Goal: Task Accomplishment & Management: Manage account settings

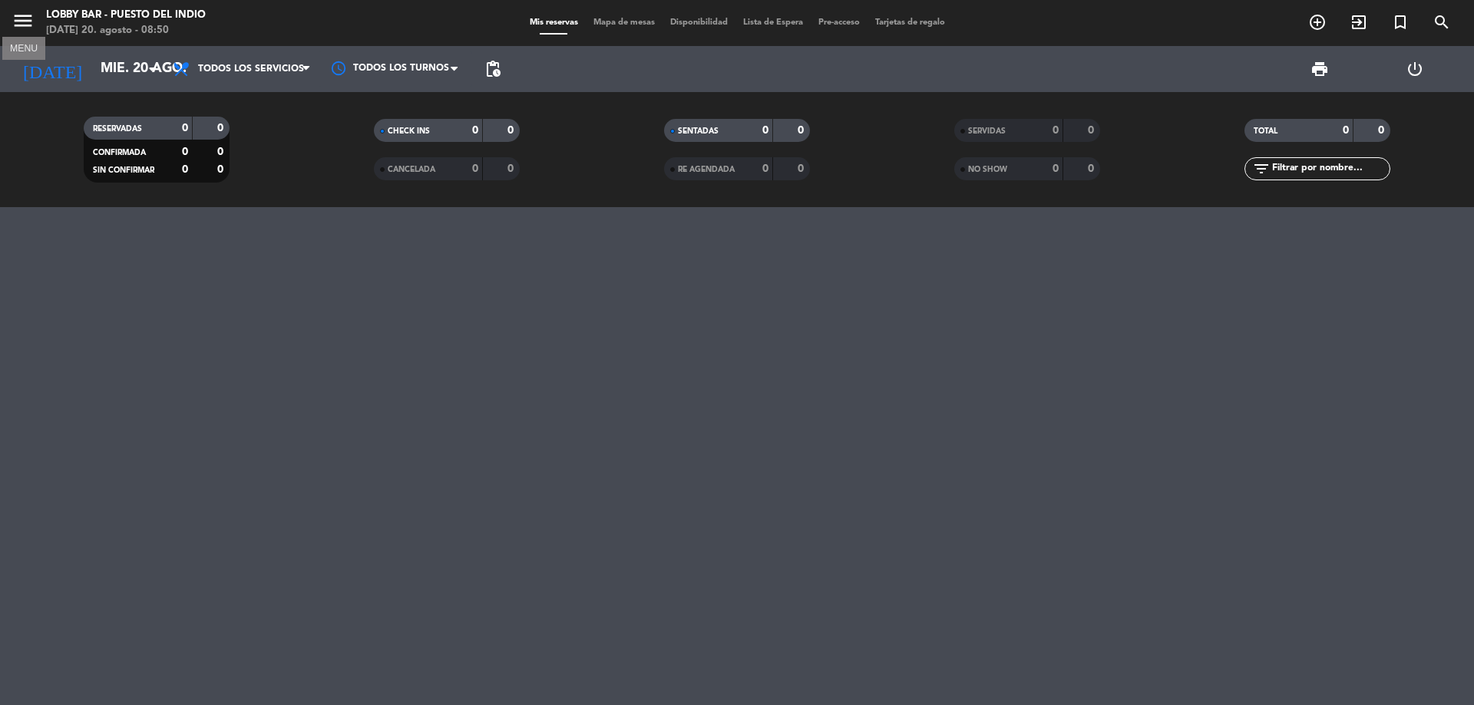
click at [15, 15] on icon "menu" at bounding box center [23, 20] width 23 height 23
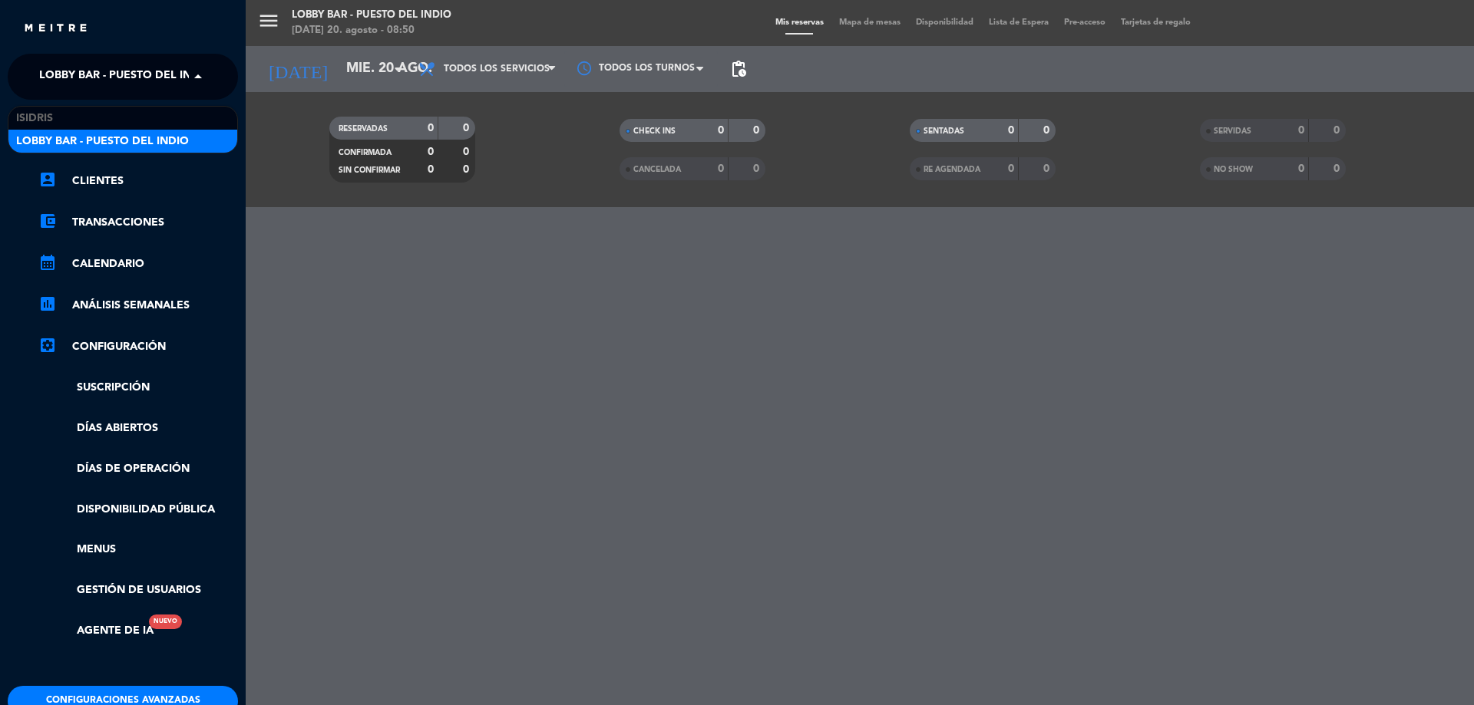
click at [131, 74] on span "Lobby Bar - Puesto del Indio" at bounding box center [125, 77] width 173 height 32
click at [76, 110] on div "isidris" at bounding box center [122, 118] width 229 height 23
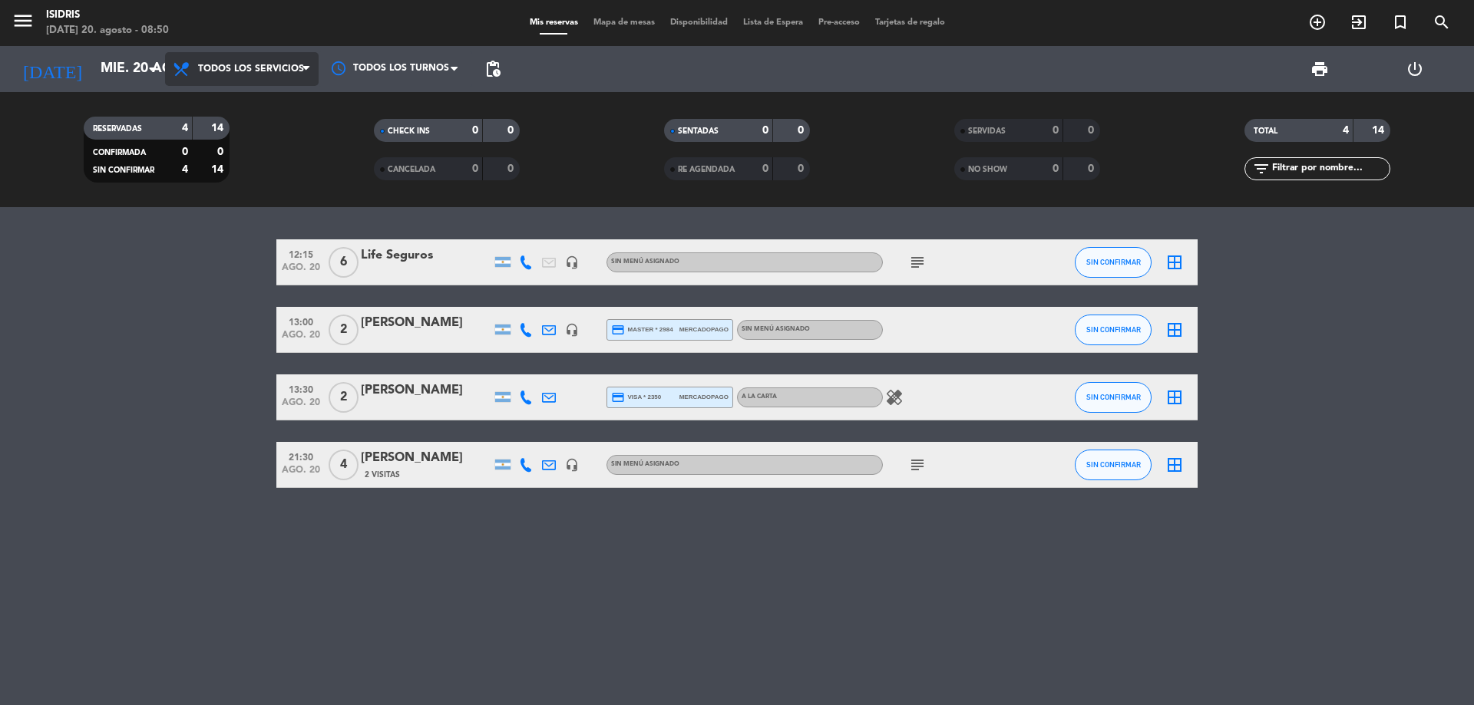
click at [211, 64] on span "Todos los servicios" at bounding box center [251, 69] width 106 height 11
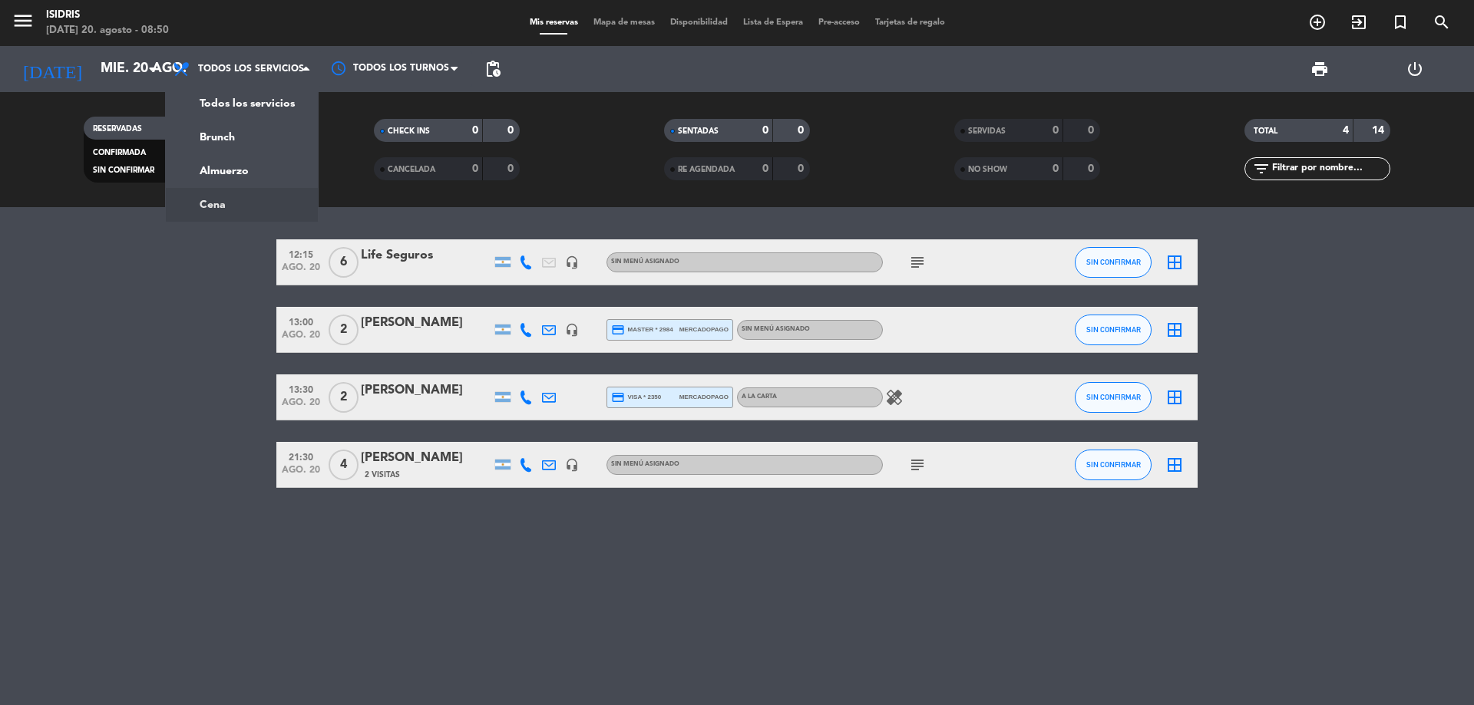
click at [203, 285] on bookings-row "12:15 [DATE] 6 Life Seguros headset_mic Sin menú asignado subject SIN CONFIRMAR…" at bounding box center [737, 364] width 1474 height 249
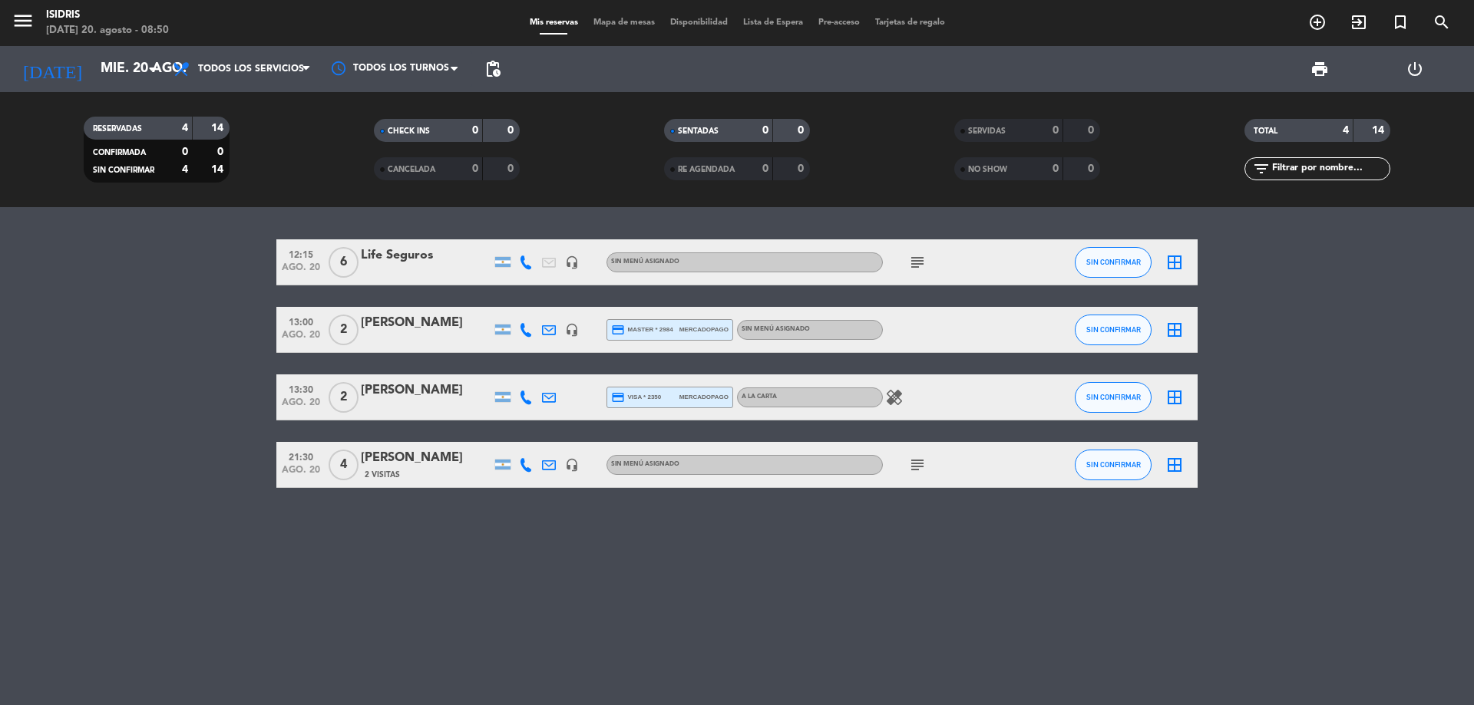
click at [916, 255] on icon "subject" at bounding box center [917, 262] width 18 height 18
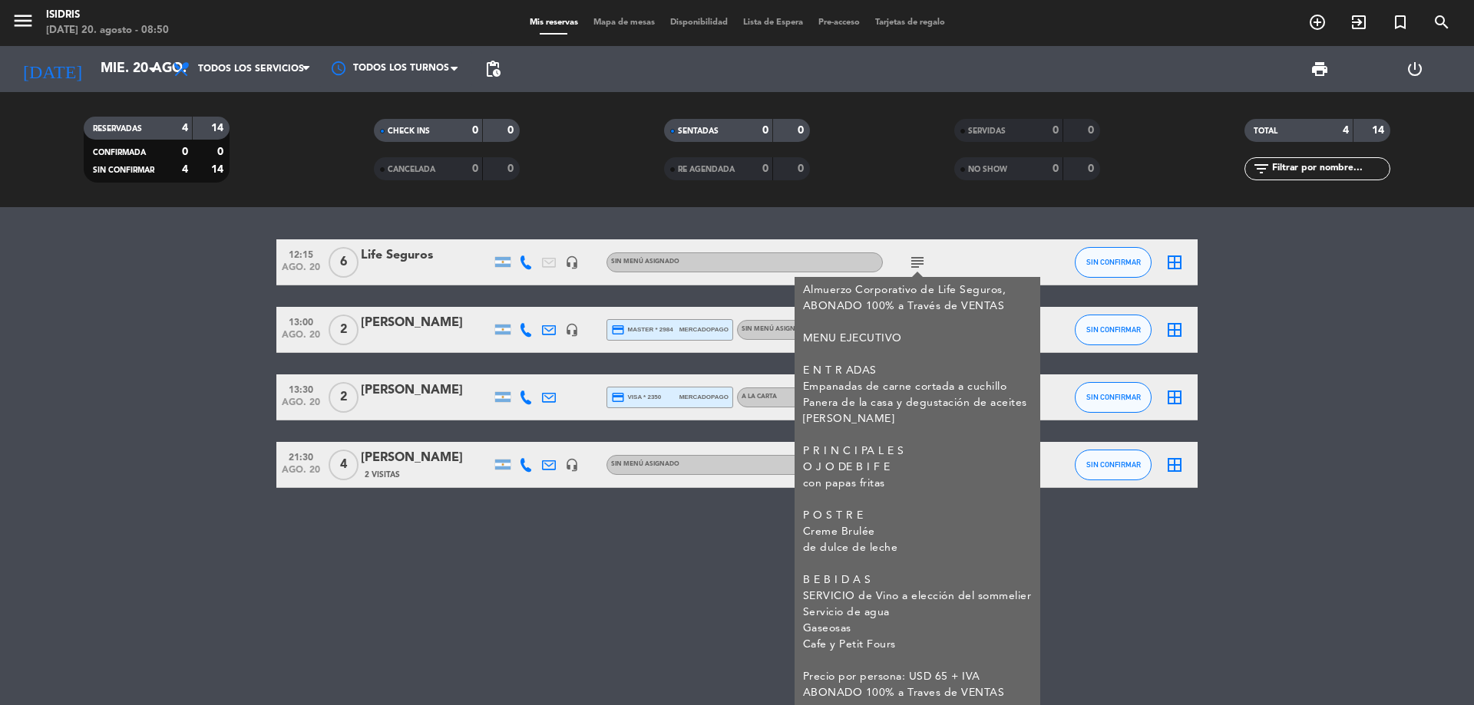
scroll to position [2, 0]
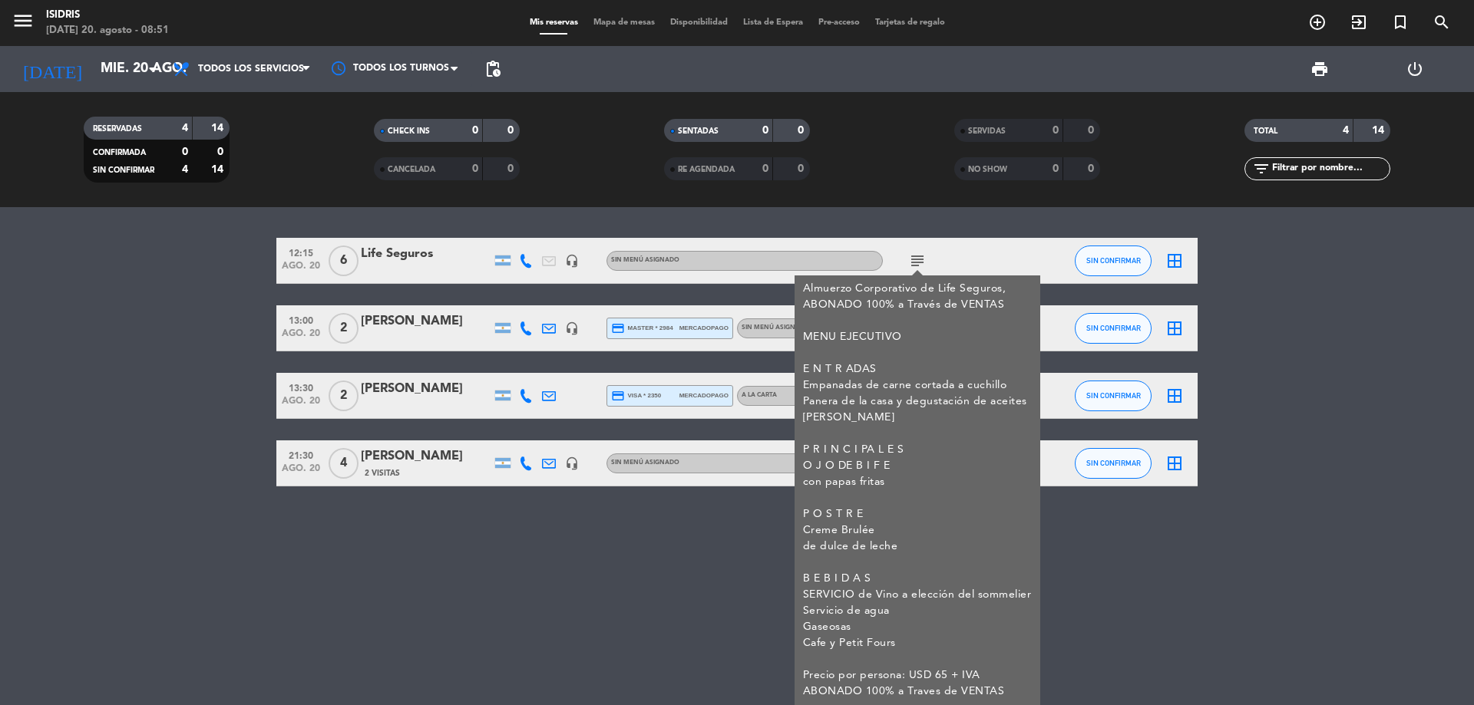
click at [1118, 587] on div "12:15 [DATE] 6 Life Seguros headset_mic Sin menú asignado subject Almuerzo Corp…" at bounding box center [737, 456] width 1474 height 498
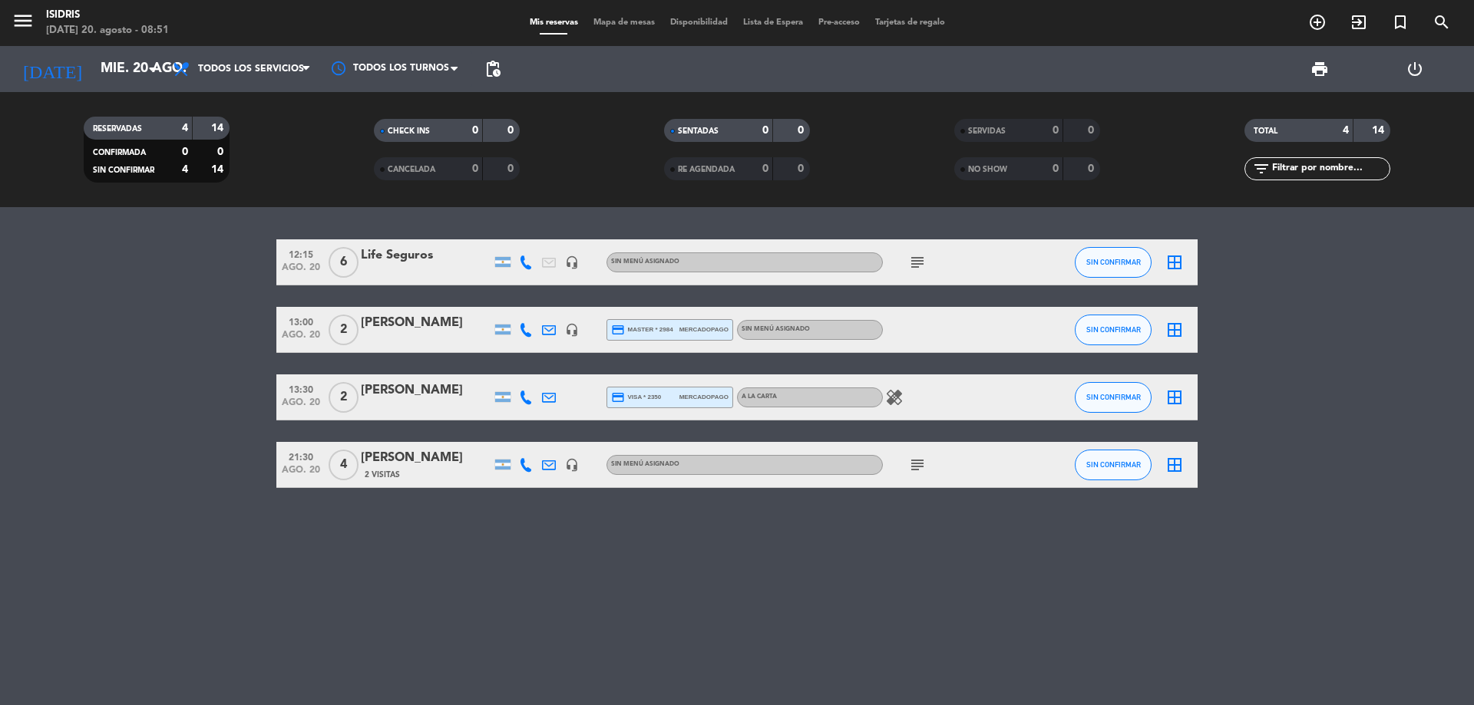
scroll to position [0, 0]
click at [294, 67] on span "Todos los servicios" at bounding box center [251, 69] width 106 height 11
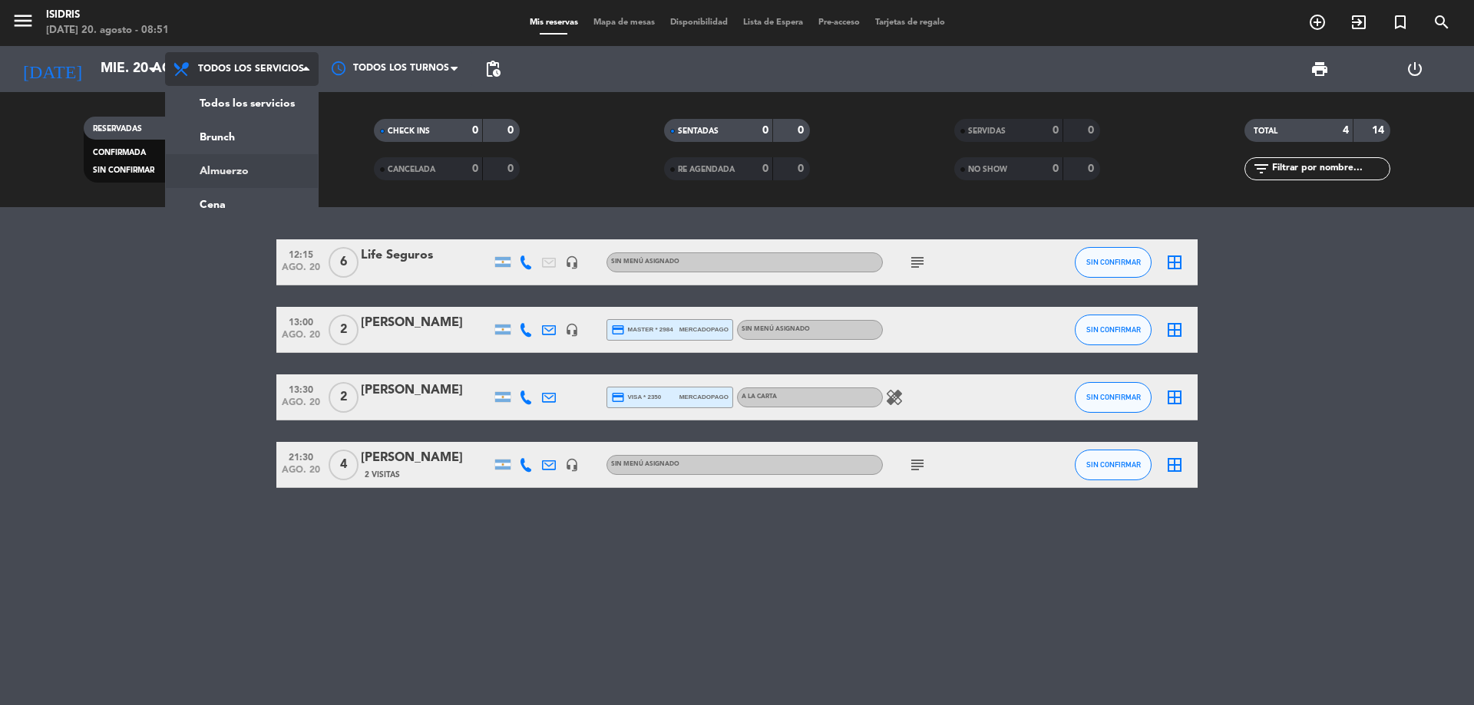
click at [283, 168] on div "menu isidris [DATE] 20. agosto - 08:51 Mis reservas Mapa de mesas Disponibilida…" at bounding box center [737, 103] width 1474 height 207
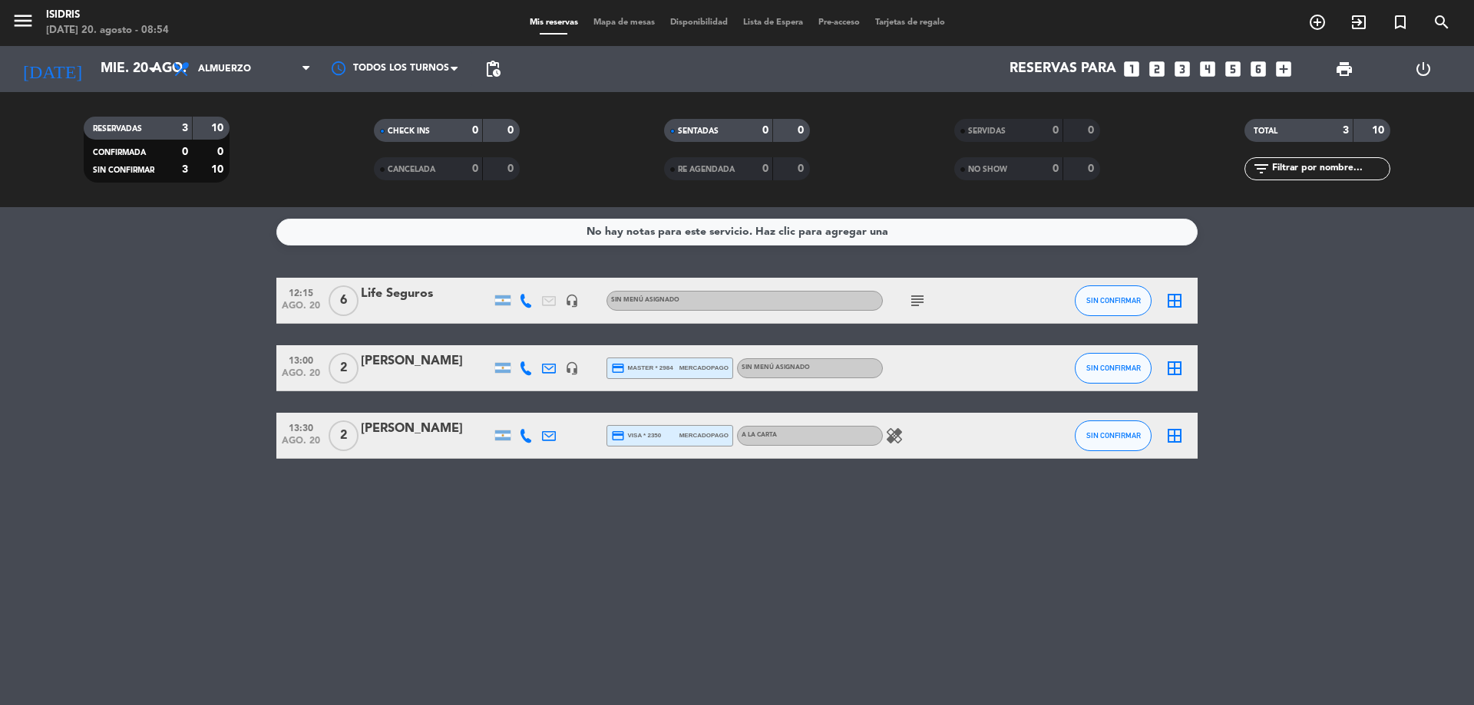
click at [917, 299] on icon "subject" at bounding box center [917, 301] width 18 height 18
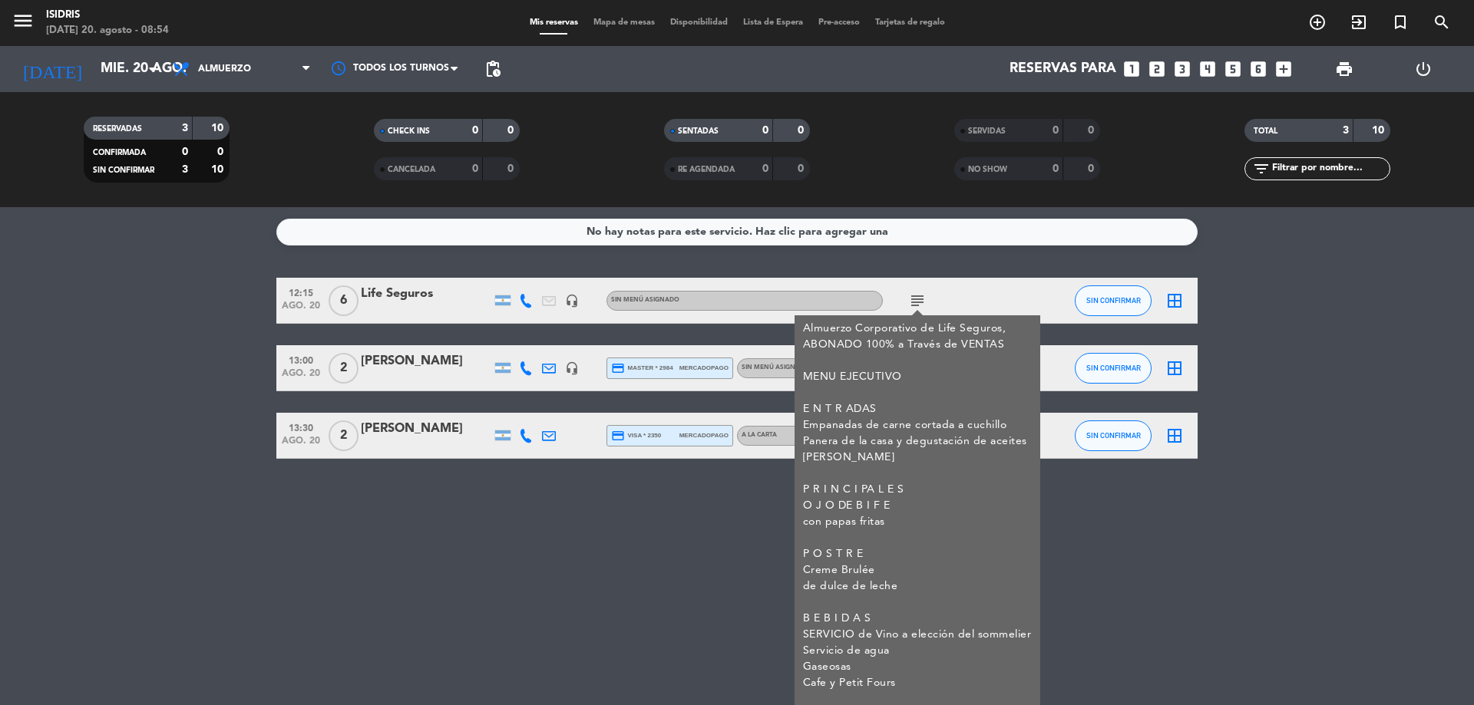
click at [354, 533] on div "No hay notas para este servicio. Haz clic para agregar una 12:15 [DATE] 6 Life …" at bounding box center [737, 456] width 1474 height 498
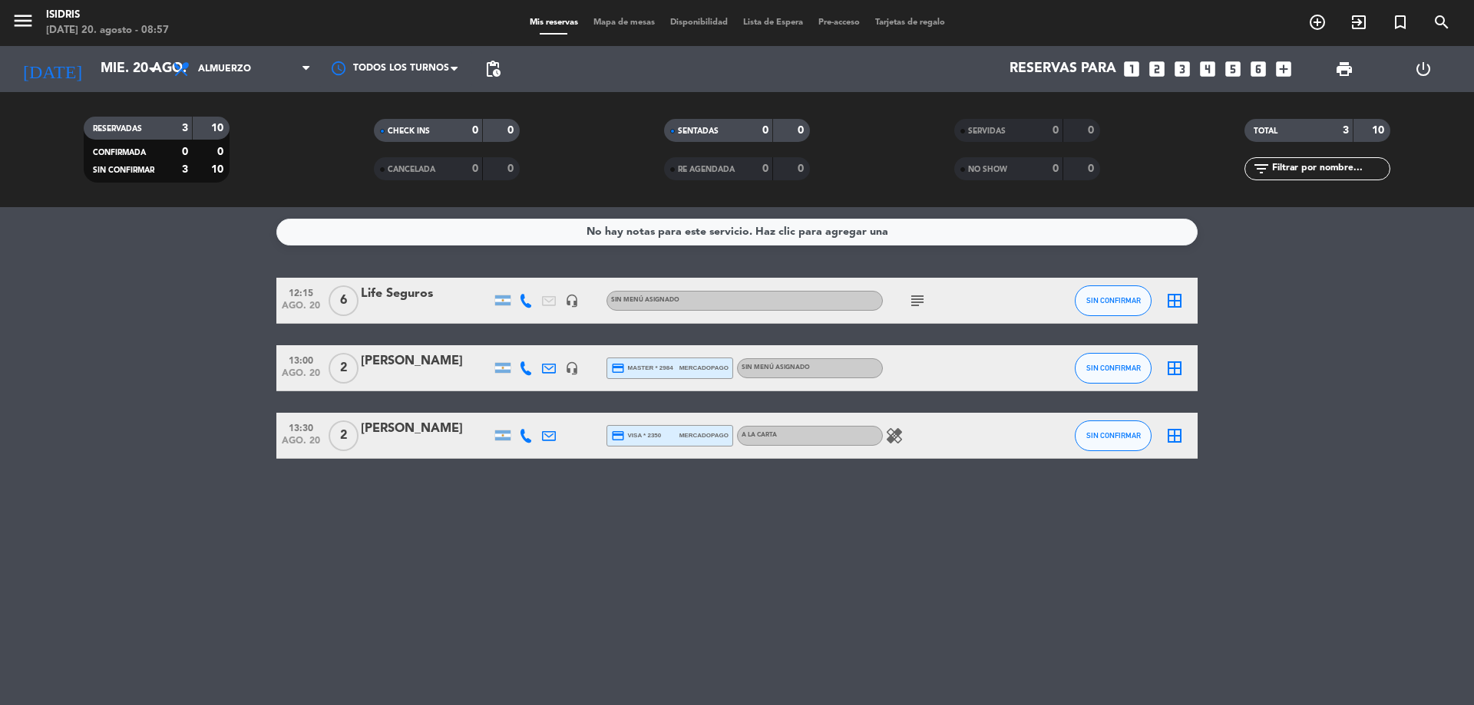
click at [137, 88] on div "[DATE] [DATE] arrow_drop_down" at bounding box center [89, 69] width 154 height 46
click at [136, 78] on input "mié. 20 ago." at bounding box center [182, 69] width 178 height 31
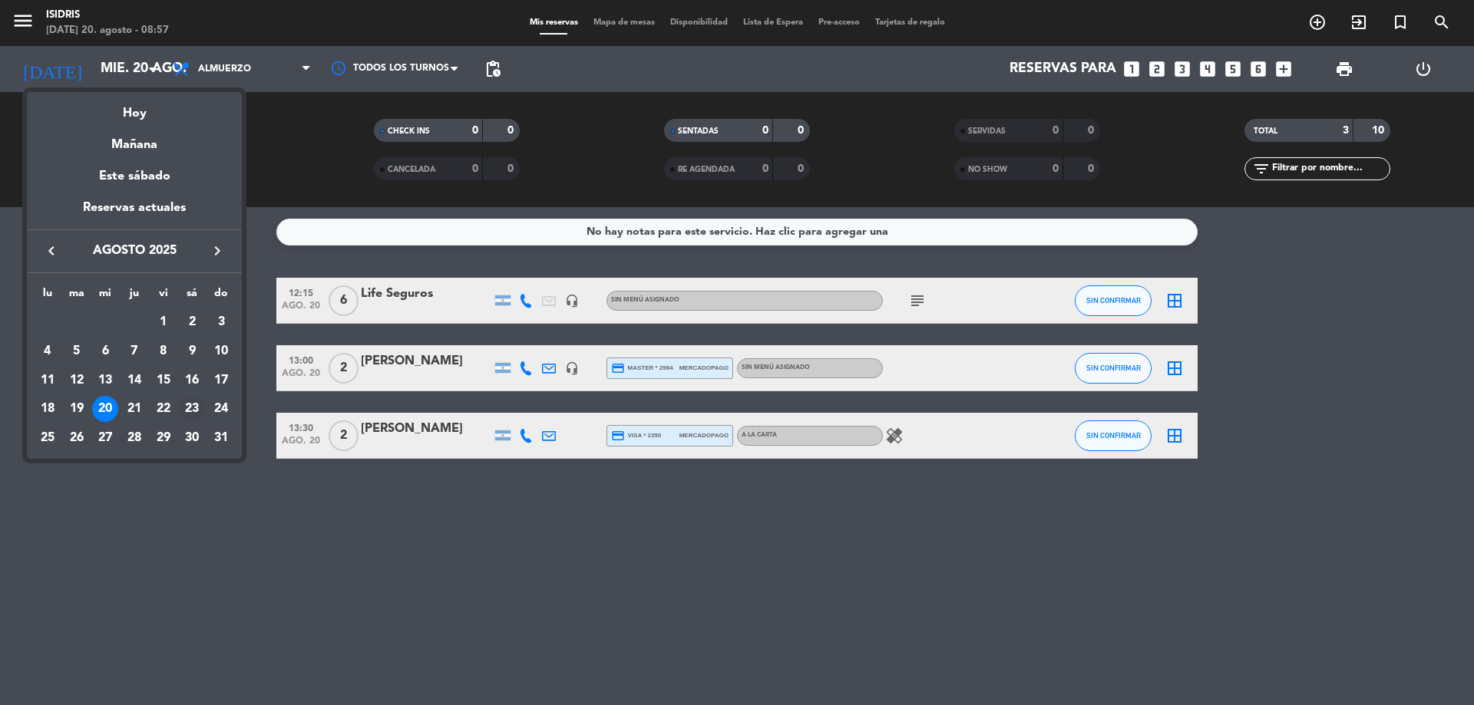
click at [197, 414] on div "23" at bounding box center [192, 409] width 26 height 26
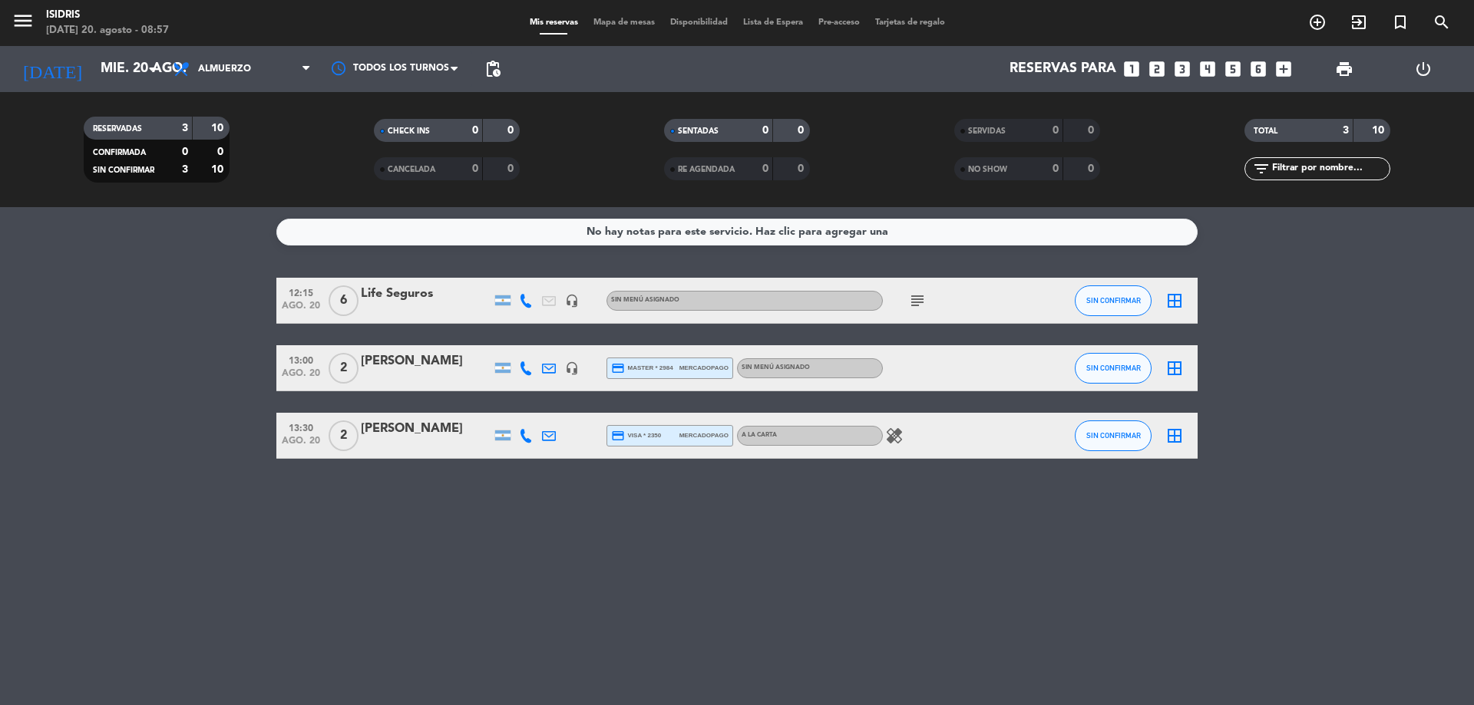
type input "sáb. 23 ago."
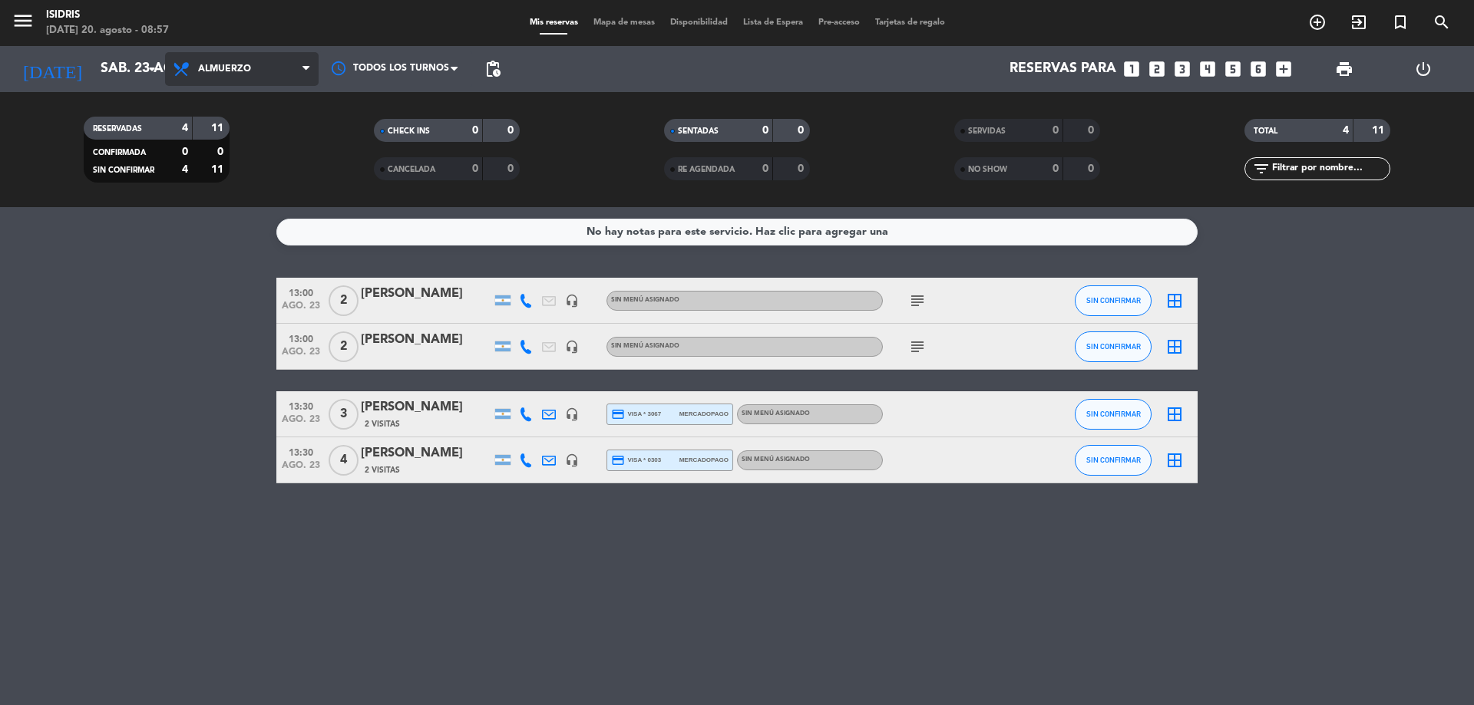
click at [240, 78] on span "Almuerzo" at bounding box center [242, 69] width 154 height 34
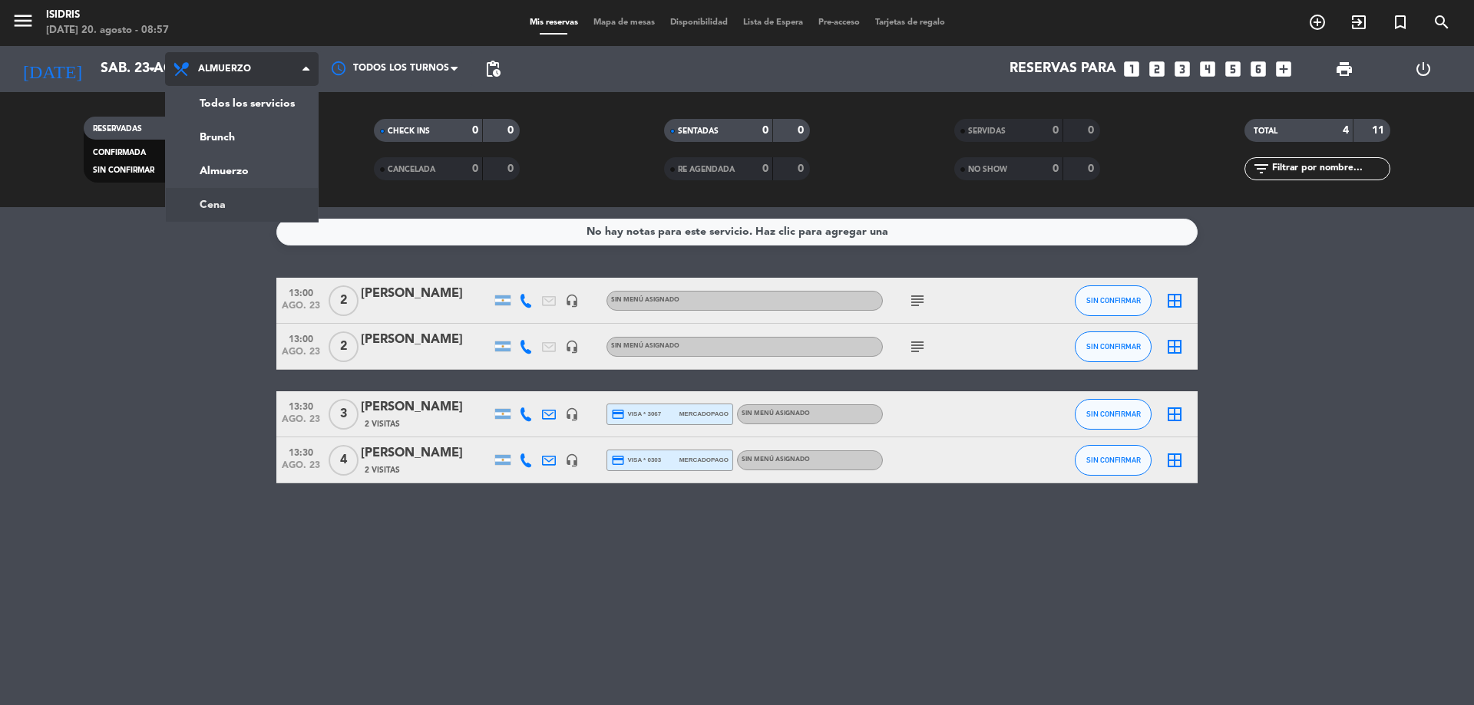
click at [246, 206] on div "menu isidris [DATE] 20. agosto - 08:57 Mis reservas Mapa de mesas Disponibilida…" at bounding box center [737, 103] width 1474 height 207
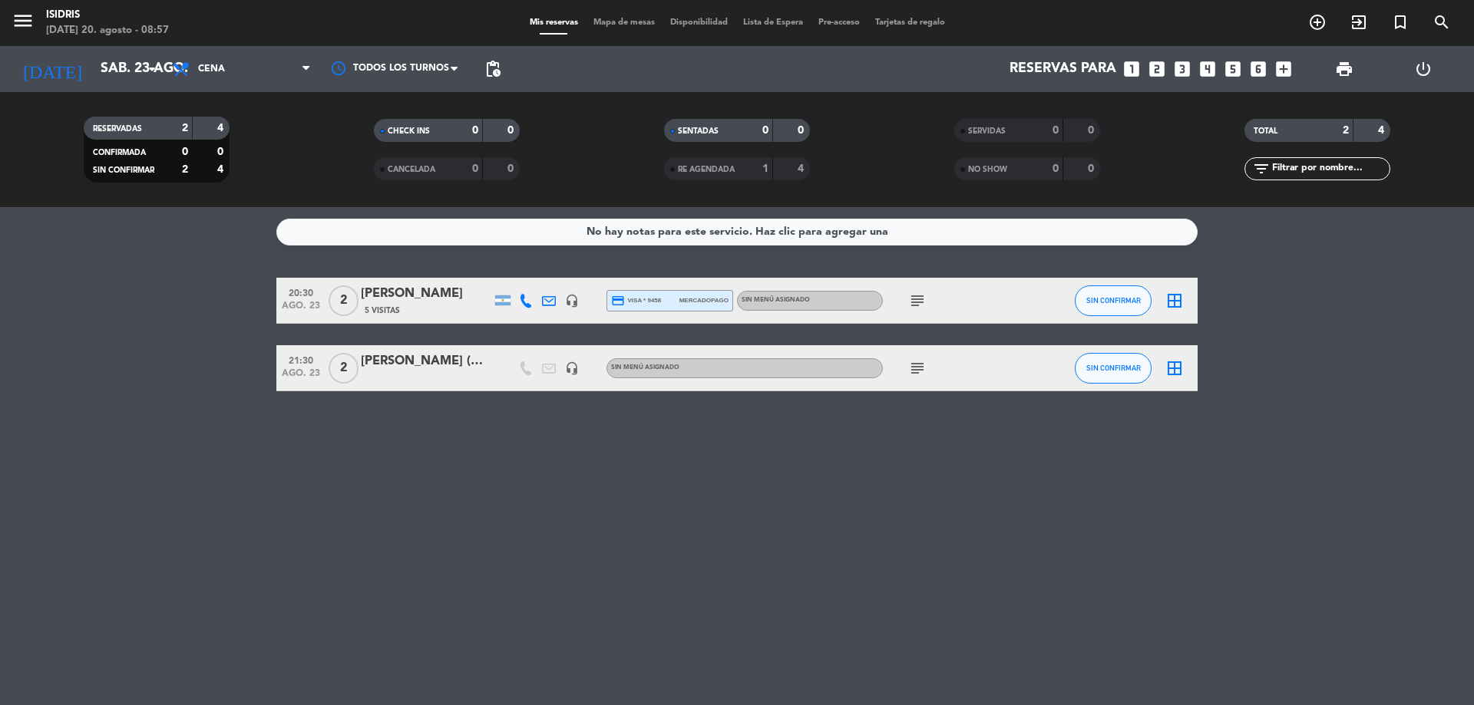
click at [368, 289] on div "[PERSON_NAME]" at bounding box center [426, 294] width 131 height 20
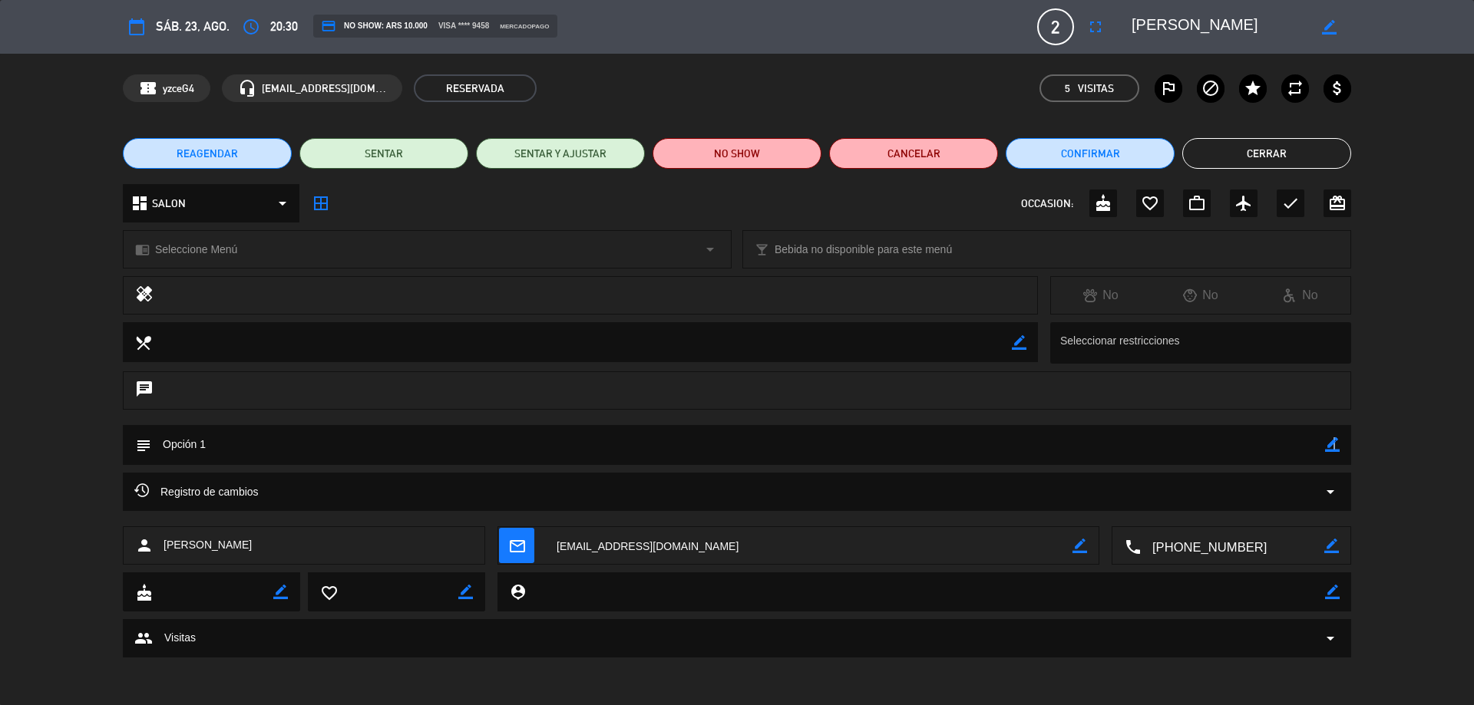
click at [1333, 434] on div "border_color" at bounding box center [1332, 445] width 15 height 40
drag, startPoint x: 1099, startPoint y: 438, endPoint x: 1063, endPoint y: 511, distance: 82.1
click at [1100, 436] on textarea at bounding box center [738, 444] width 1174 height 39
click at [440, 446] on textarea at bounding box center [738, 444] width 1174 height 39
click at [1327, 454] on div "border_color" at bounding box center [1332, 445] width 15 height 40
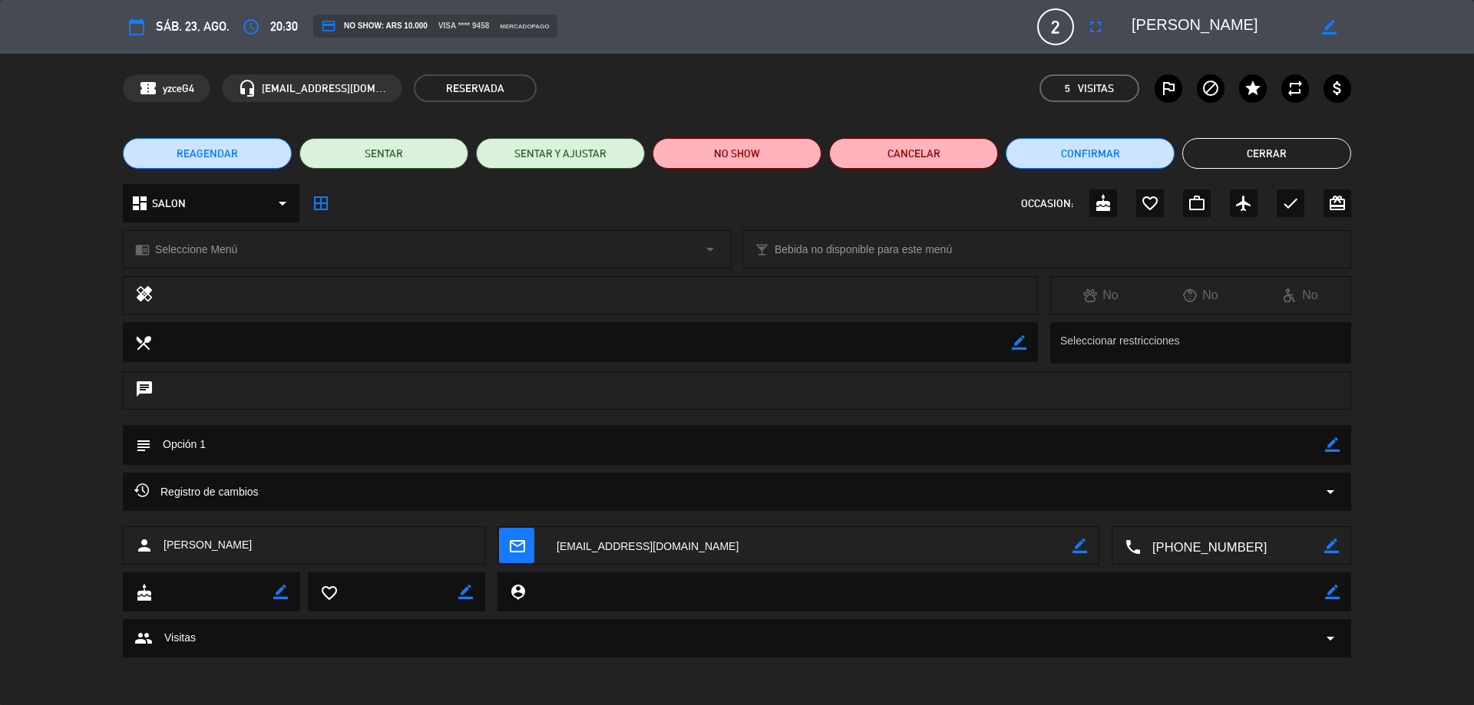
click at [1335, 441] on icon "border_color" at bounding box center [1332, 445] width 15 height 15
click at [915, 442] on textarea at bounding box center [738, 444] width 1174 height 39
type textarea "Opción 2"
click at [1340, 437] on div "subject" at bounding box center [737, 445] width 1228 height 40
click at [1340, 438] on div "subject" at bounding box center [737, 445] width 1228 height 40
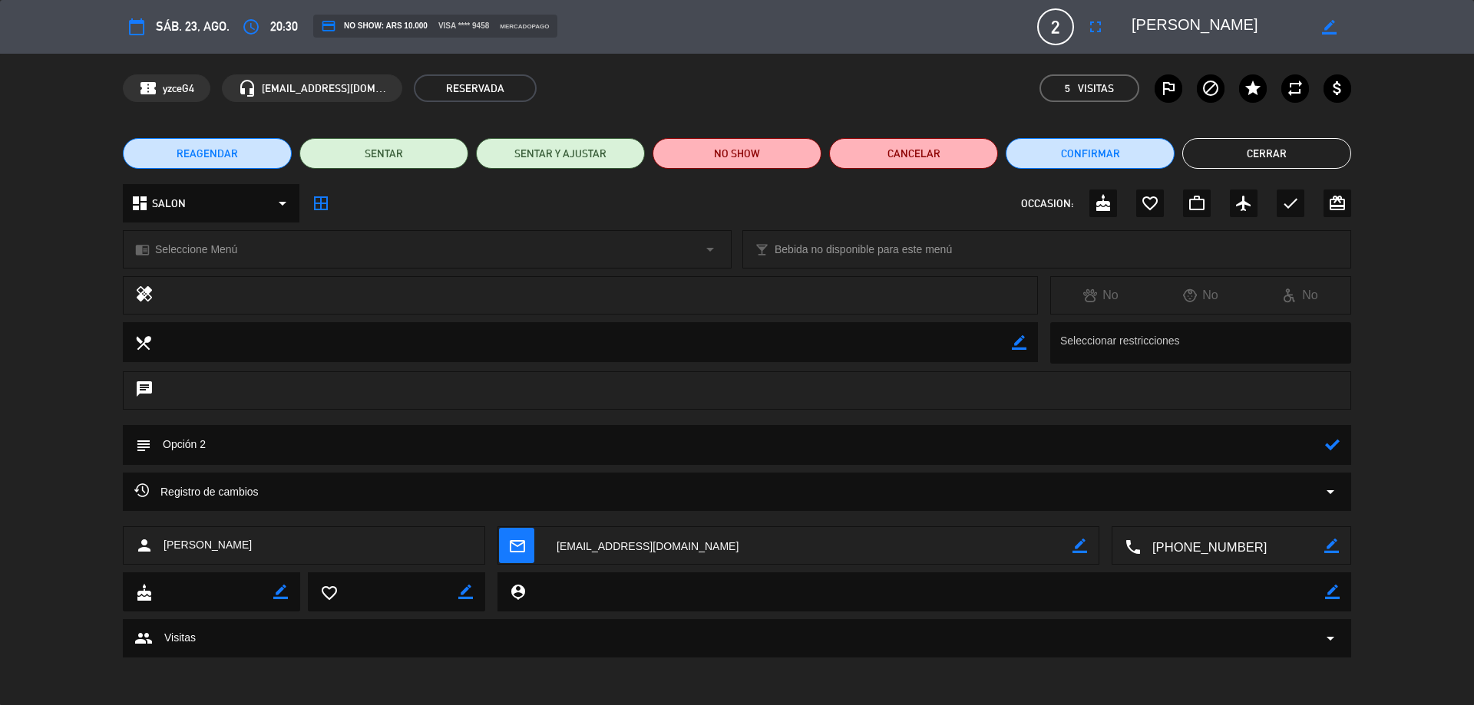
click at [1332, 444] on icon at bounding box center [1332, 445] width 15 height 15
click at [1205, 153] on button "Cerrar" at bounding box center [1266, 153] width 169 height 31
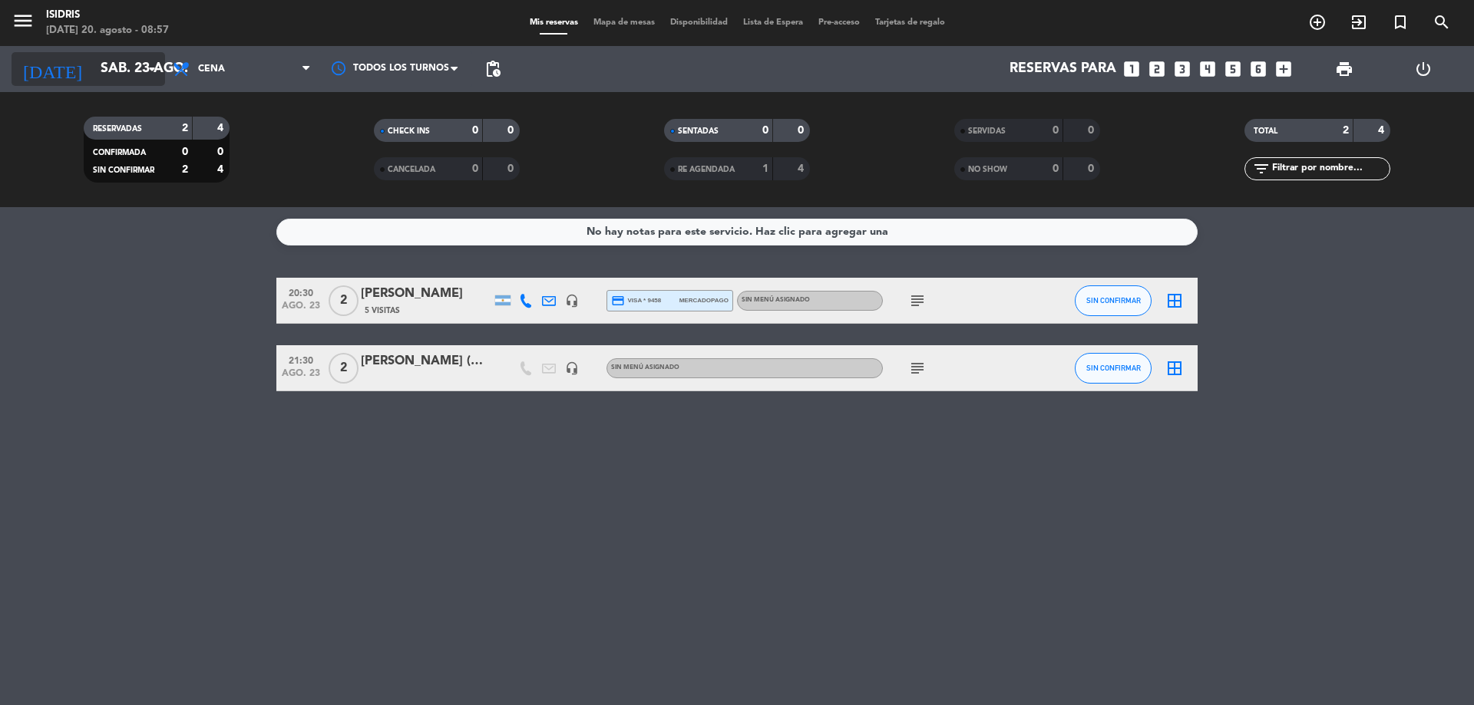
click at [104, 57] on input "sáb. 23 ago." at bounding box center [182, 69] width 178 height 31
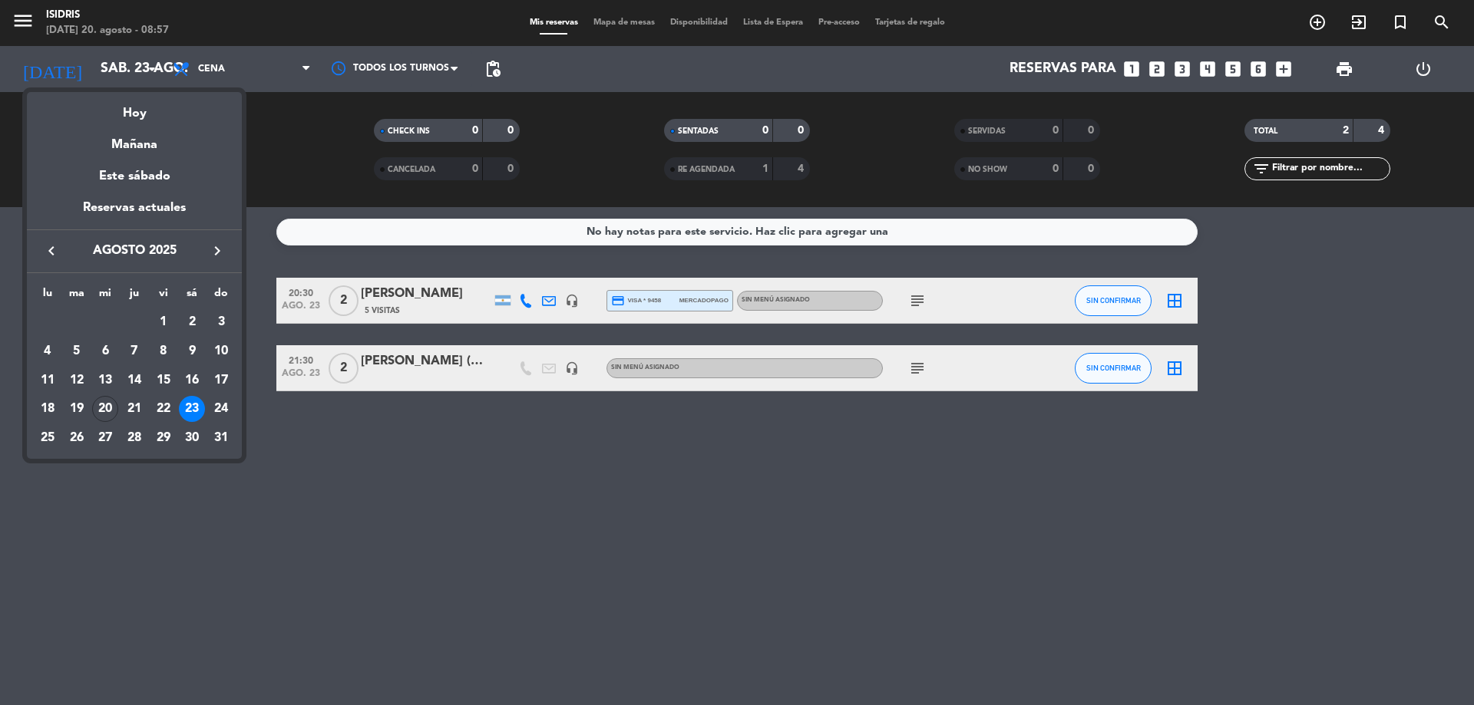
click at [117, 111] on div "Hoy" at bounding box center [134, 107] width 215 height 31
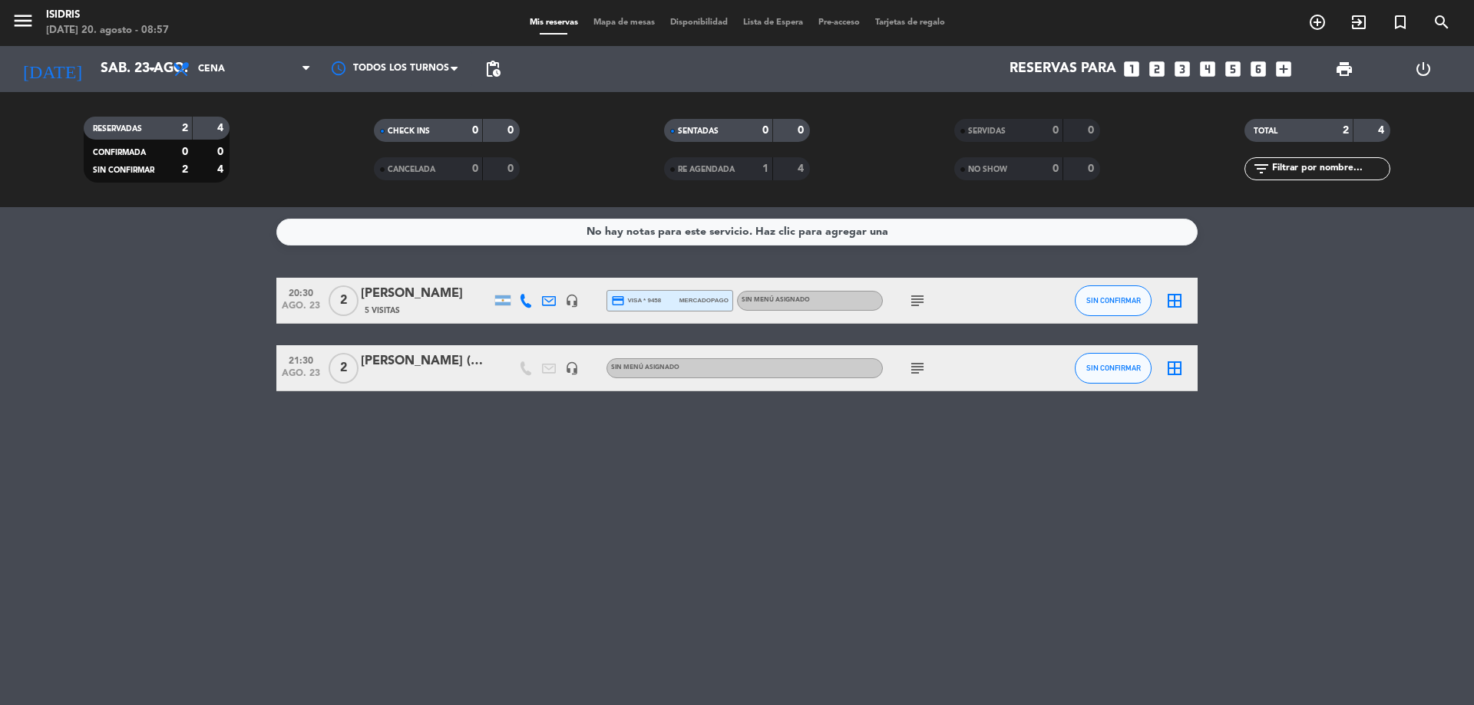
type input "mié. 20 ago."
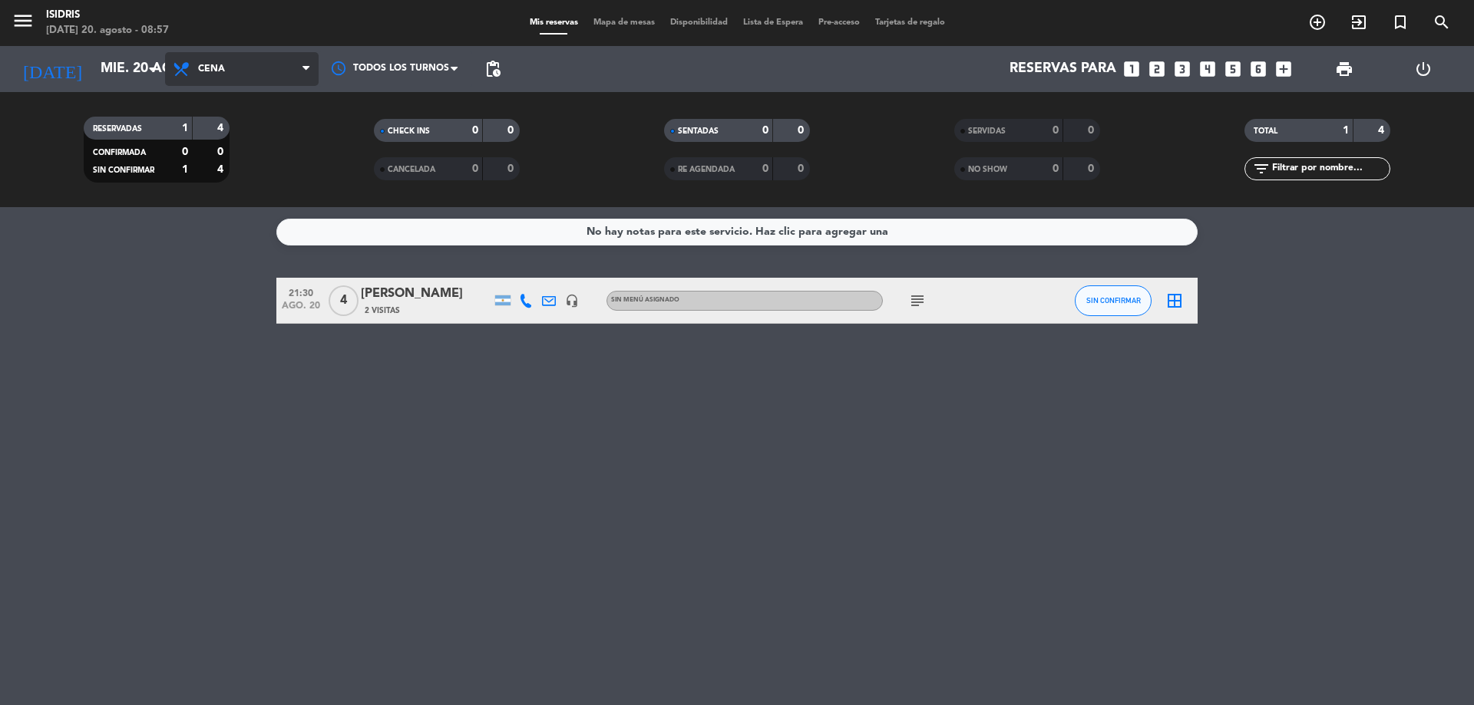
click at [252, 64] on span "Cena" at bounding box center [242, 69] width 154 height 34
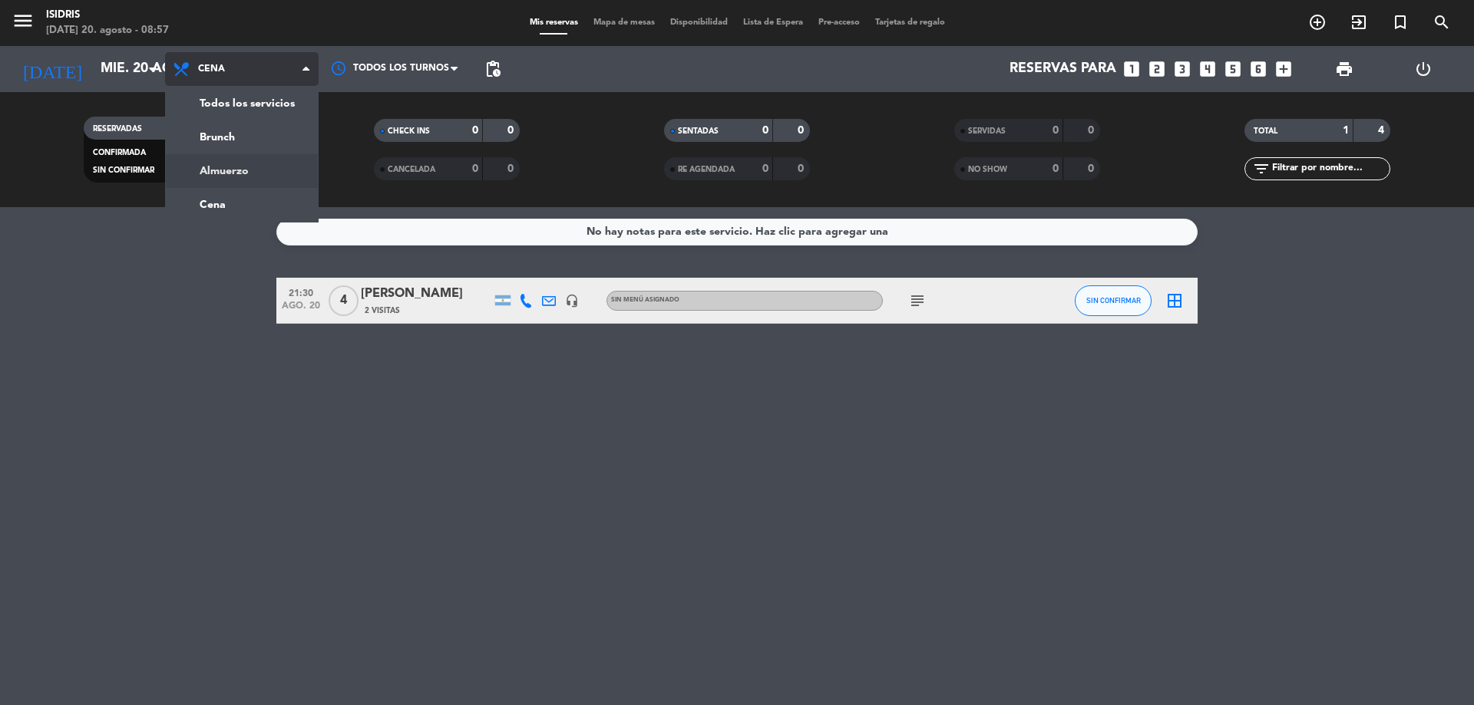
click at [248, 172] on div "menu isidris [DATE] 20. agosto - 08:57 Mis reservas Mapa de mesas Disponibilida…" at bounding box center [737, 103] width 1474 height 207
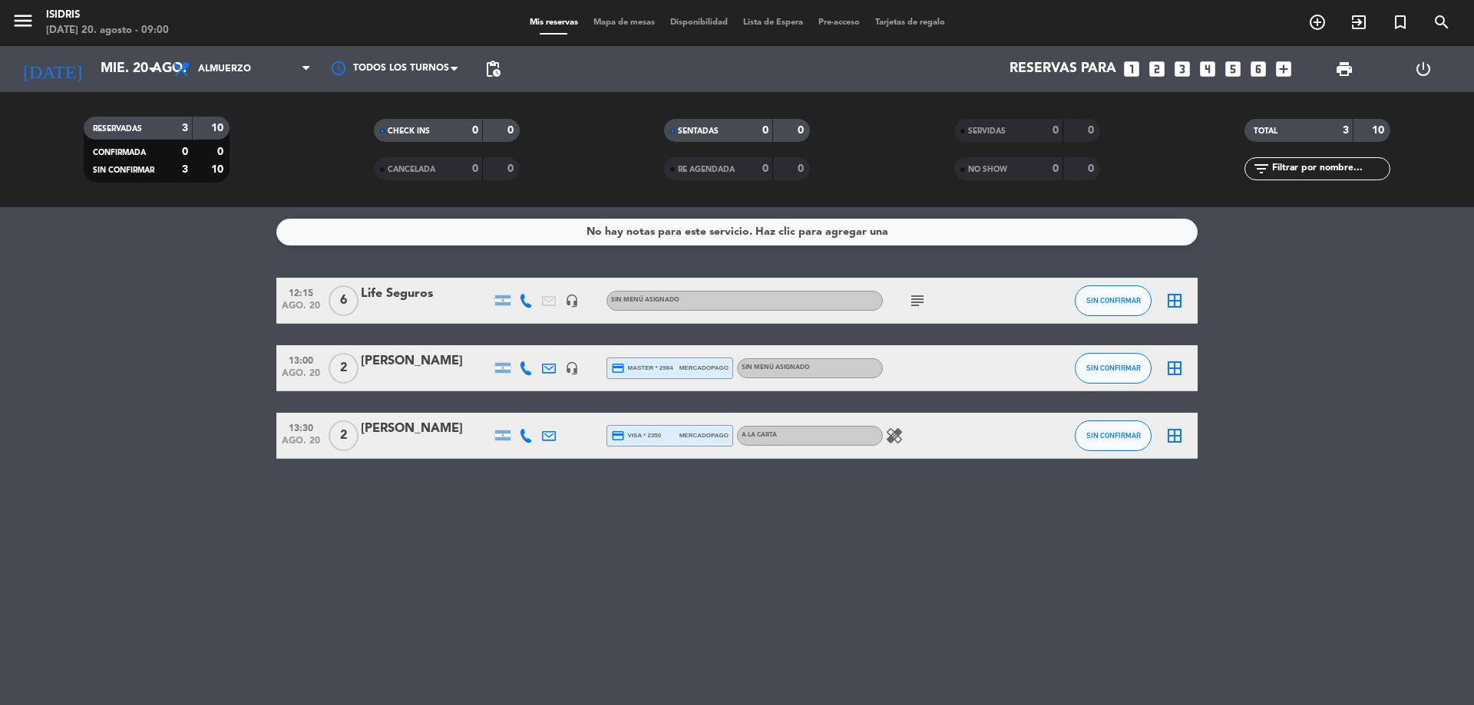
click at [897, 429] on icon "healing" at bounding box center [894, 436] width 18 height 18
click at [959, 359] on div at bounding box center [952, 367] width 138 height 45
drag, startPoint x: 915, startPoint y: 322, endPoint x: 924, endPoint y: 283, distance: 40.1
click at [915, 320] on div "subject" at bounding box center [952, 300] width 138 height 45
click at [924, 283] on div "subject" at bounding box center [952, 300] width 138 height 45
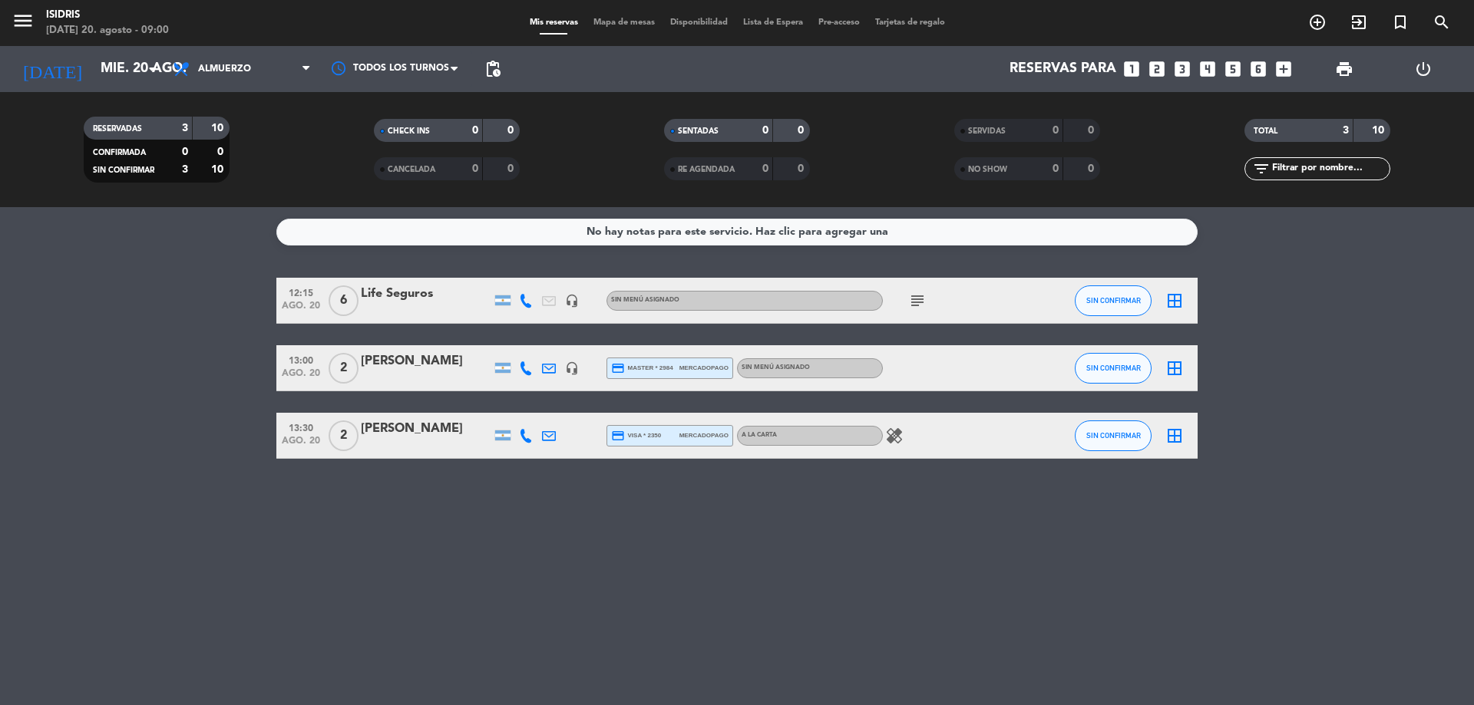
click at [921, 303] on icon "subject" at bounding box center [917, 301] width 18 height 18
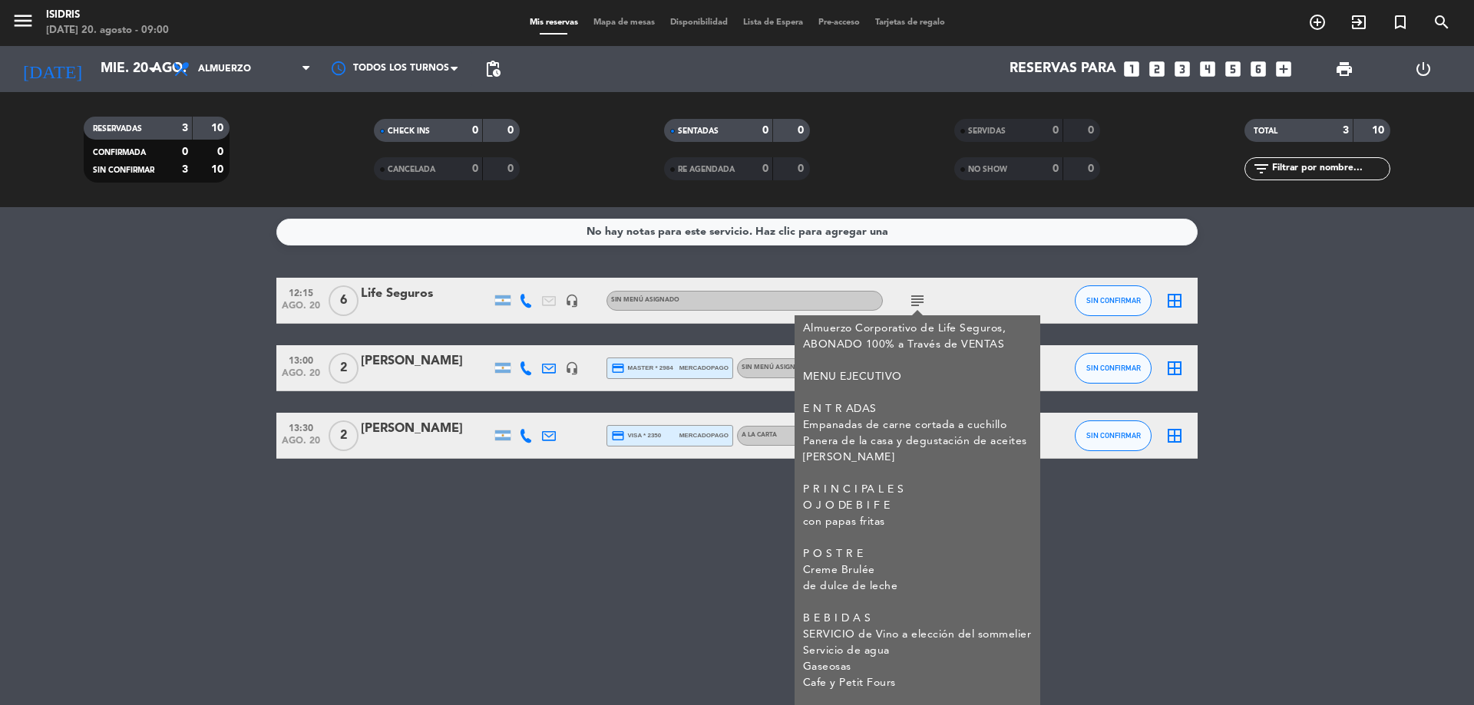
click at [956, 299] on div "subject Almuerzo Corporativo de Life Seguros, ABONADO 100% a Través de VENTAS M…" at bounding box center [952, 300] width 138 height 45
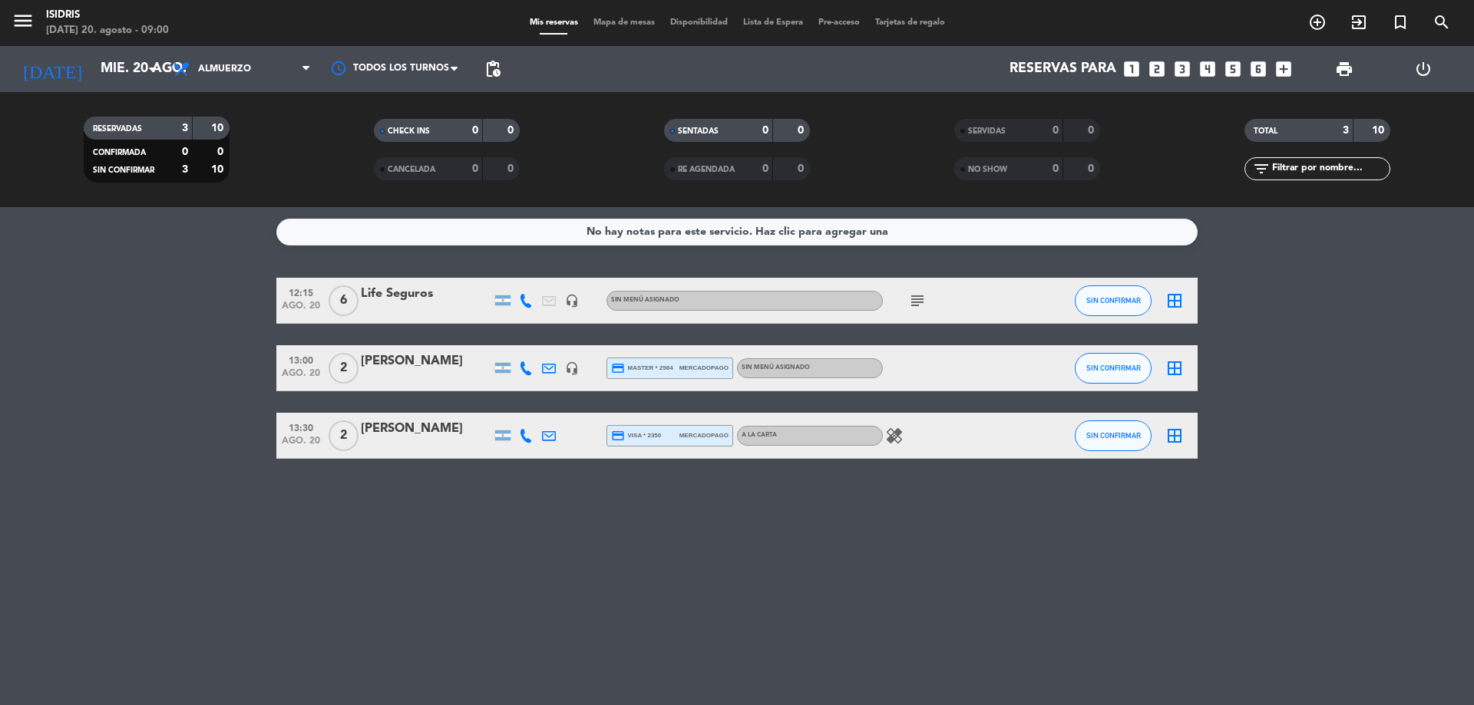
click at [884, 444] on span "healing" at bounding box center [894, 436] width 23 height 18
click at [903, 431] on icon "healing" at bounding box center [894, 436] width 18 height 18
click at [91, 357] on bookings-row "12:15 [DATE] 6 Life Seguros headset_mic Sin menú asignado subject SIN CONFIRMAR…" at bounding box center [737, 368] width 1474 height 181
